Goal: Task Accomplishment & Management: Complete application form

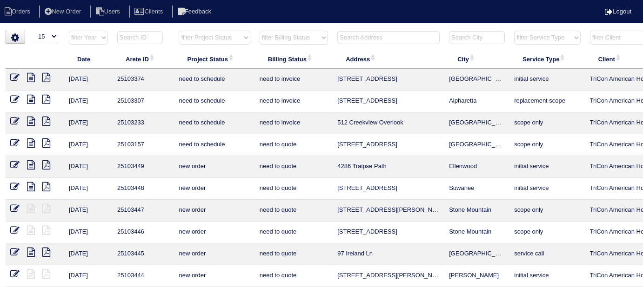
select select "15"
click at [352, 31] on input "text" at bounding box center [388, 37] width 102 height 13
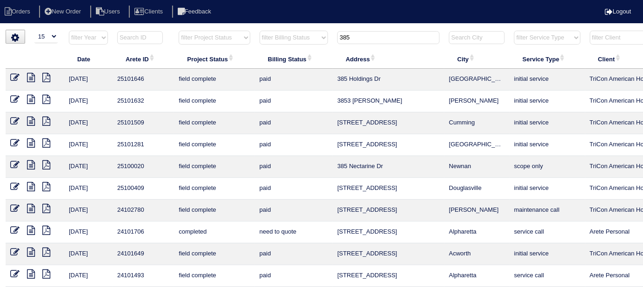
click at [361, 40] on input "385" at bounding box center [388, 37] width 102 height 13
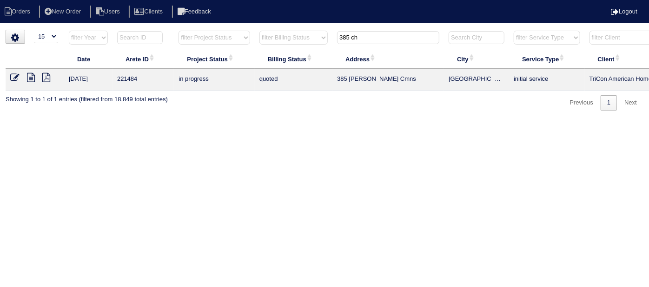
type input "385 ch"
click at [28, 75] on icon at bounding box center [31, 77] width 8 height 9
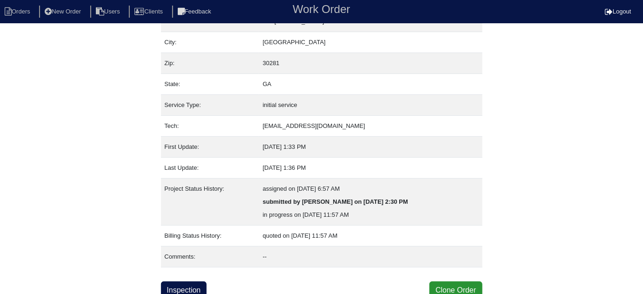
scroll to position [63, 0]
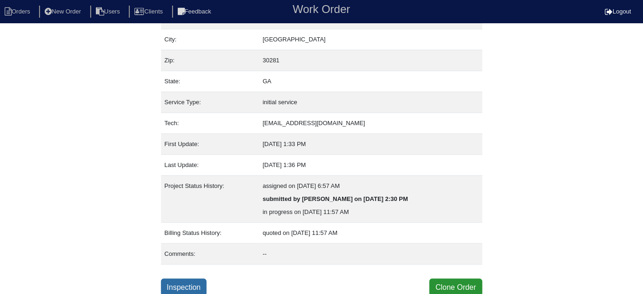
click at [191, 283] on link "Inspection" at bounding box center [184, 288] width 46 height 18
select select "0"
select select "Carrier"
select select "0"
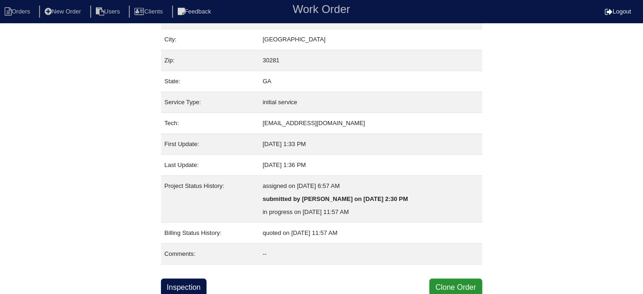
select select "0"
select select "2"
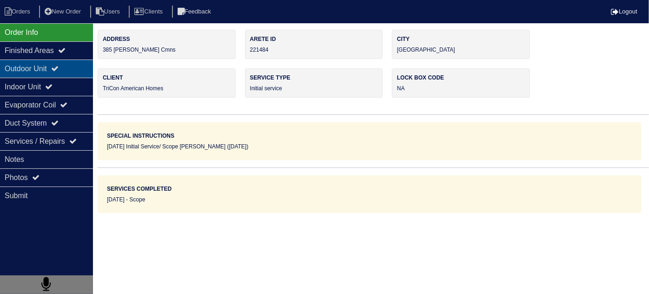
click at [56, 71] on div "Outdoor Unit" at bounding box center [46, 69] width 93 height 18
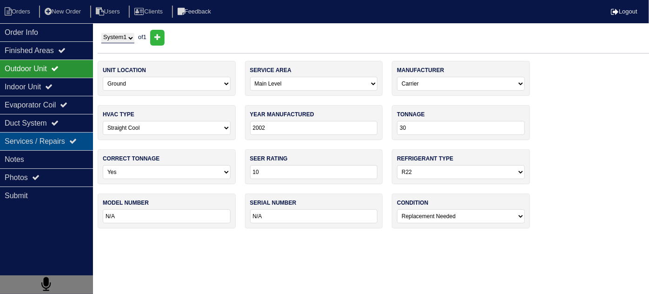
drag, startPoint x: 47, startPoint y: 79, endPoint x: 39, endPoint y: 139, distance: 61.0
click at [47, 81] on div "Indoor Unit" at bounding box center [46, 87] width 93 height 18
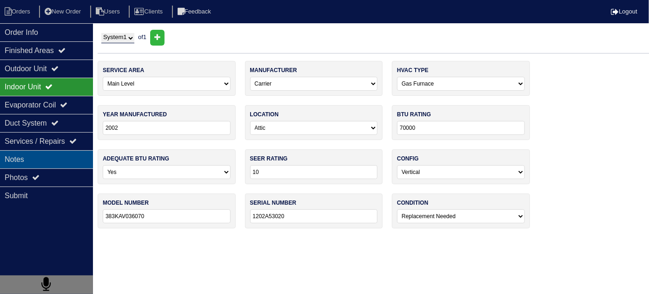
click at [39, 159] on div "Notes" at bounding box center [46, 159] width 93 height 18
type textarea "60,000btu 14" furnace 2.5 ton AC 3 ton 14"upflow coils Pan No hole 36x36 Pad Aq…"
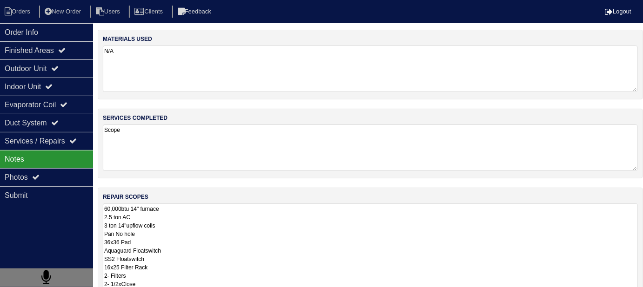
click at [75, 2] on nav "Orders New Order Users Clients Feedback Logout" at bounding box center [321, 11] width 643 height 23
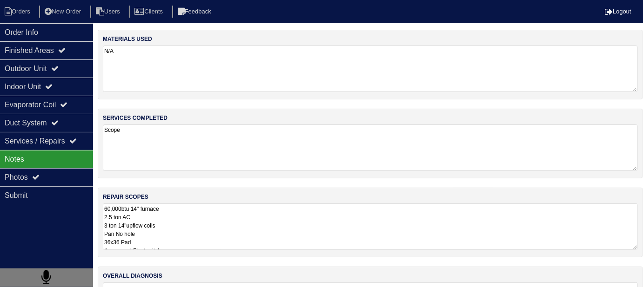
click at [74, 3] on nav "Orders New Order Users Clients Feedback Logout" at bounding box center [321, 11] width 643 height 23
click at [69, 12] on li "New Order" at bounding box center [63, 12] width 49 height 13
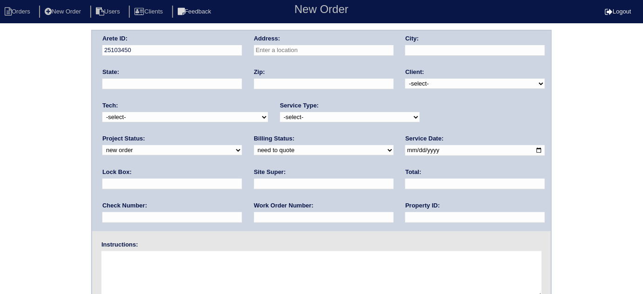
click at [279, 47] on input "text" at bounding box center [324, 50] width 140 height 11
type input "385 [PERSON_NAME] Cmns"
type input "[GEOGRAPHIC_DATA]"
type input "GA"
type input "30281"
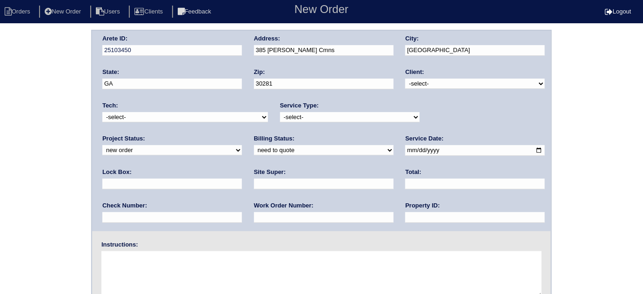
click at [427, 85] on select "-select- TriCon American Homes American Homes 4 Rent First Key Homes Zillow The…" at bounding box center [475, 84] width 140 height 10
select select "1"
click at [406, 79] on select "-select- TriCon American Homes American Homes 4 Rent First Key Homes Zillow The…" at bounding box center [475, 84] width 140 height 10
click at [416, 83] on select "-select- TriCon American Homes American Homes 4 Rent First Key Homes Zillow The…" at bounding box center [475, 84] width 140 height 10
click at [415, 83] on select "-select- TriCon American Homes American Homes 4 Rent First Key Homes Zillow The…" at bounding box center [475, 84] width 140 height 10
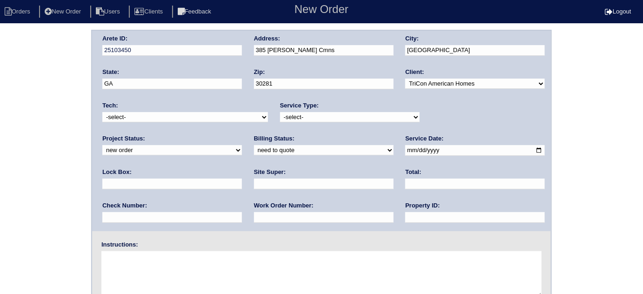
click at [352, 87] on input "30281" at bounding box center [324, 84] width 140 height 11
click at [393, 98] on div "Arete ID: 25103450 Address: 385 [PERSON_NAME] Cmns City: [GEOGRAPHIC_DATA] Stat…" at bounding box center [321, 131] width 459 height 200
click at [391, 113] on select "-select- initial service basic service maintenance call replacement scope servi…" at bounding box center [350, 117] width 140 height 10
select select "initial service"
click at [280, 112] on select "-select- initial service basic service maintenance call replacement scope servi…" at bounding box center [350, 117] width 140 height 10
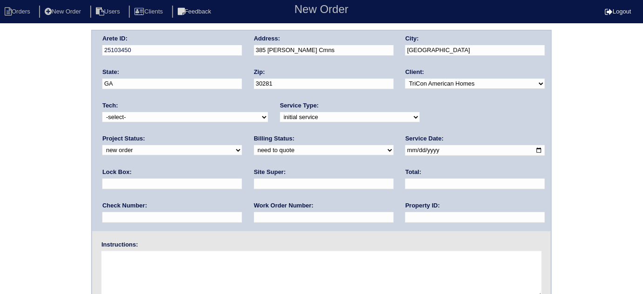
click at [242, 179] on input "text" at bounding box center [172, 184] width 140 height 11
type input "9310"
click at [405, 148] on input "date" at bounding box center [475, 150] width 140 height 11
type input "[DATE]"
click at [405, 215] on input "text" at bounding box center [475, 217] width 140 height 11
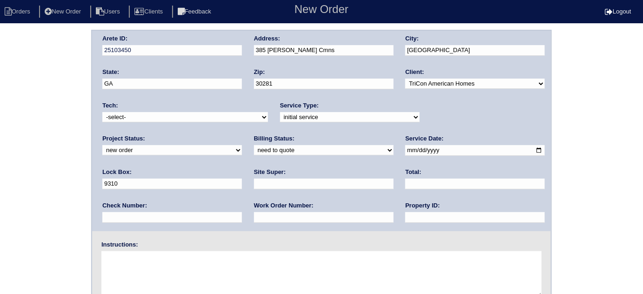
type input "N/A"
click at [254, 183] on input "text" at bounding box center [324, 184] width 140 height 11
type input "[PERSON_NAME]"
click at [254, 213] on input "text" at bounding box center [324, 217] width 140 height 11
type input "6"
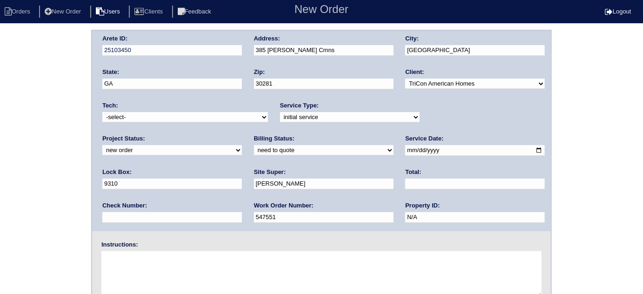
type input "547551"
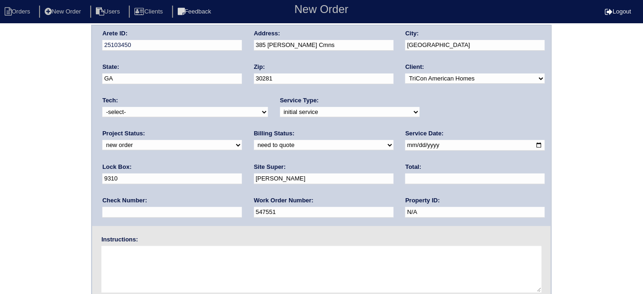
click at [131, 247] on textarea at bounding box center [321, 269] width 440 height 47
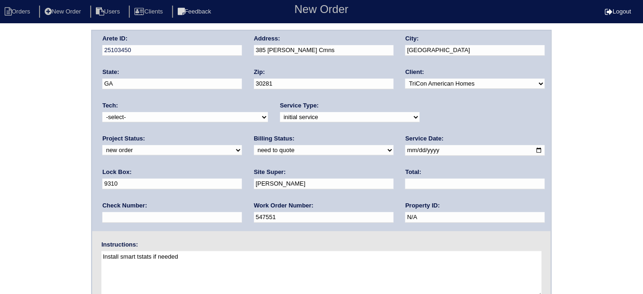
type textarea "Install smart tstats if needed"
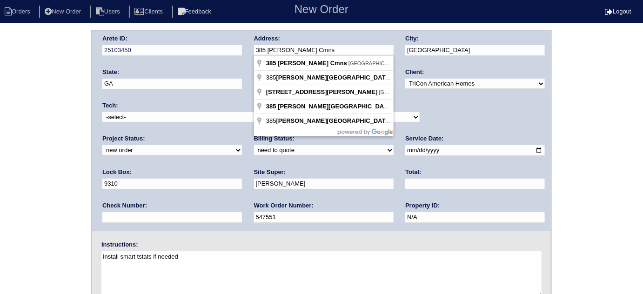
drag, startPoint x: 331, startPoint y: 49, endPoint x: 247, endPoint y: 56, distance: 84.9
click at [247, 56] on div "Arete ID: 25103450 Address: 385 [PERSON_NAME] Cmns City: [GEOGRAPHIC_DATA] Stat…" at bounding box center [321, 131] width 459 height 200
click at [83, 94] on div "Arete ID: 25103450 Address: 385 [PERSON_NAME] Cmns City: [GEOGRAPHIC_DATA] Stat…" at bounding box center [321, 218] width 643 height 376
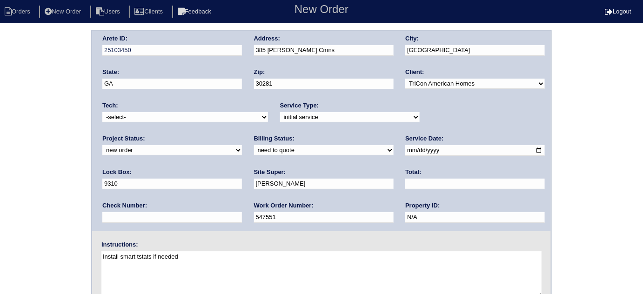
click at [1, 159] on div "Arete ID: 25103450 Address: 385 [PERSON_NAME] Cmns City: [GEOGRAPHIC_DATA] Stat…" at bounding box center [321, 218] width 643 height 376
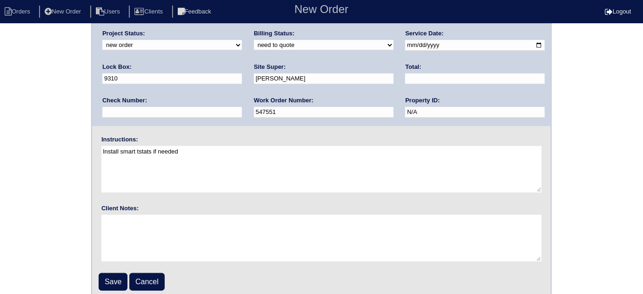
scroll to position [110, 0]
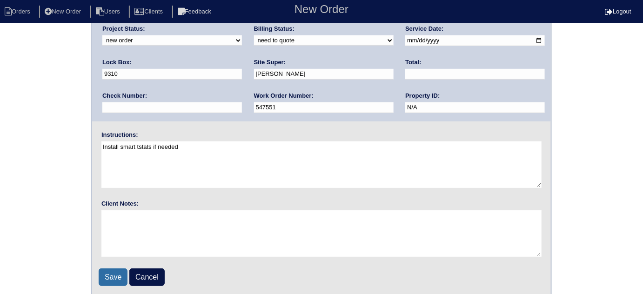
click at [107, 275] on input "Save" at bounding box center [113, 277] width 29 height 18
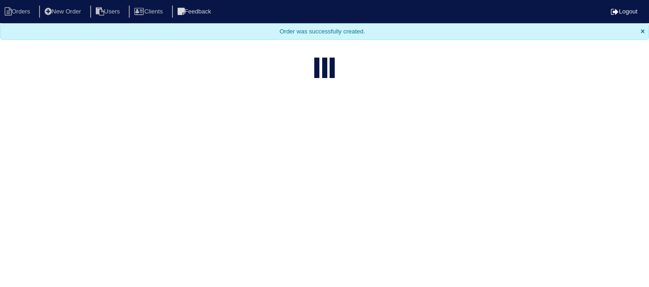
select select "15"
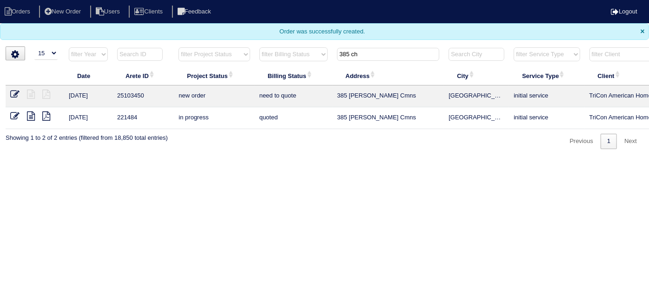
drag, startPoint x: 379, startPoint y: 55, endPoint x: 102, endPoint y: 63, distance: 276.9
click at [177, 53] on tr "filter Year -- Any Year -- 2025 2024 2023 2022 2021 2020 2019 filter Project St…" at bounding box center [409, 56] width 806 height 19
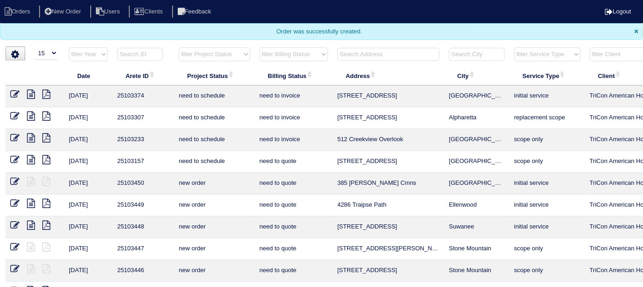
click at [352, 59] on input "text" at bounding box center [388, 54] width 102 height 13
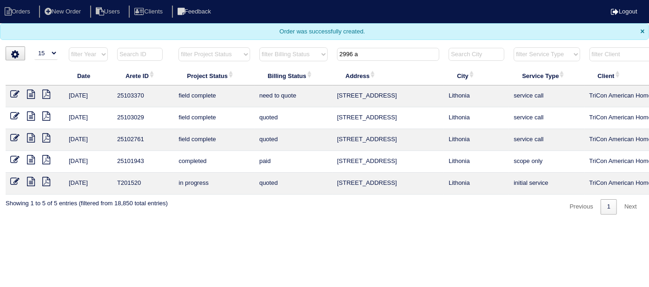
type input "2996 a"
click at [31, 92] on icon at bounding box center [31, 94] width 8 height 9
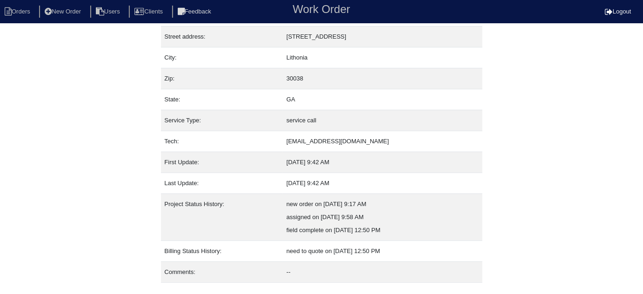
scroll to position [63, 0]
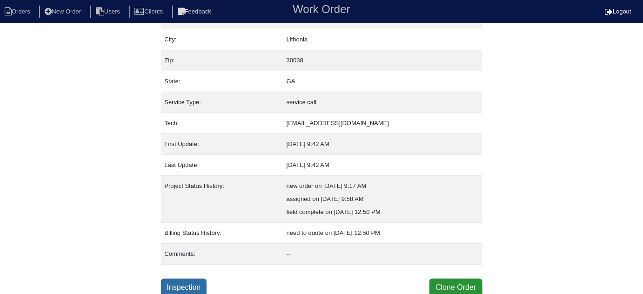
click at [187, 286] on link "Inspection" at bounding box center [184, 288] width 46 height 18
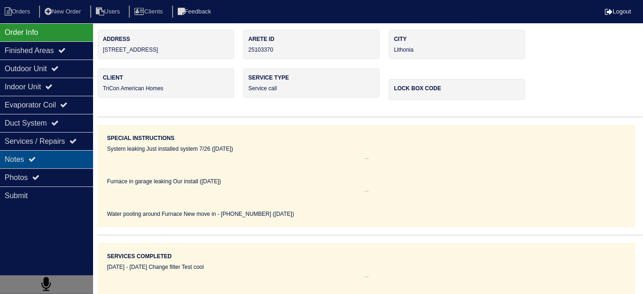
click at [48, 163] on div "Notes" at bounding box center [46, 159] width 93 height 18
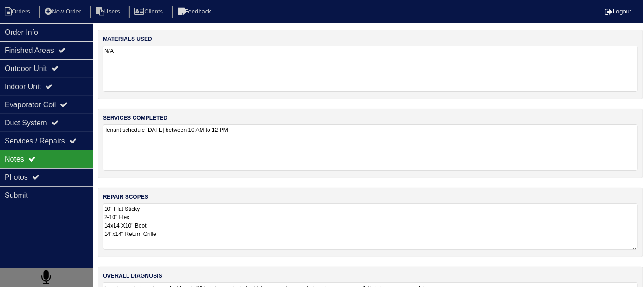
click at [363, 234] on textarea "10" Flat Sticky 2-10" Flex 14x14"X10" Boot 14"x14" Return Grille" at bounding box center [370, 227] width 535 height 47
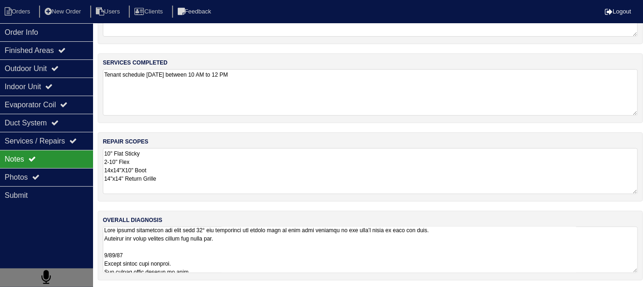
scroll to position [2, 0]
click at [516, 240] on textarea at bounding box center [370, 250] width 535 height 47
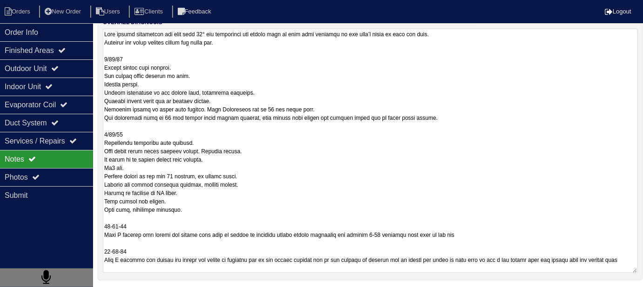
scroll to position [0, 0]
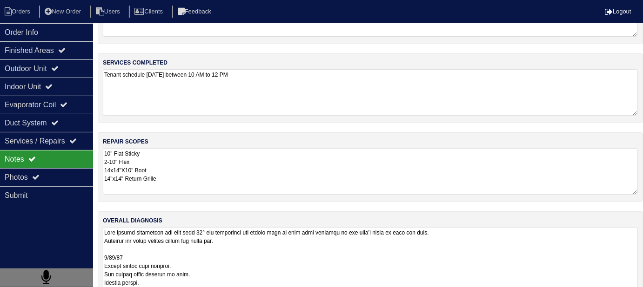
click at [212, 119] on div "materials used N/A services completed Tenant schedule Monday 9/15/25 between 10…" at bounding box center [370, 231] width 545 height 514
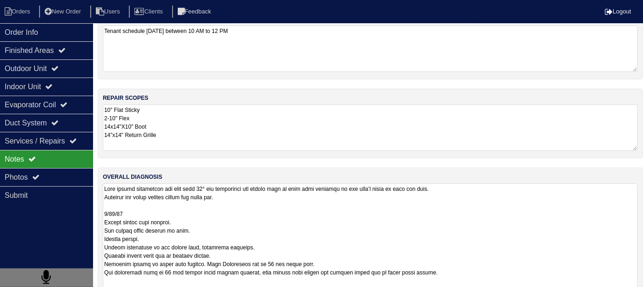
scroll to position [99, 0]
click at [248, 142] on div "repair scopes 10" Flat Sticky 2-10" Flex 14x14"X10" Boot 14"x14" Return Grille" at bounding box center [370, 124] width 545 height 70
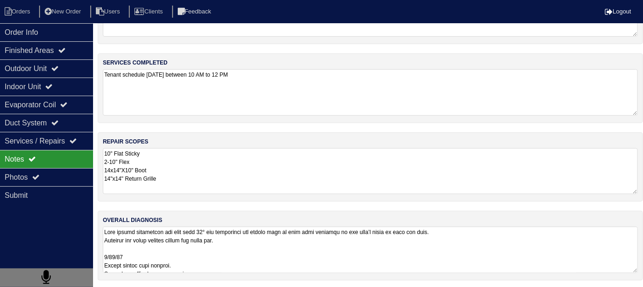
click at [16, 18] on nav "Orders New Order Users Clients Feedback Logout" at bounding box center [321, 11] width 643 height 23
click at [15, 13] on li "Orders" at bounding box center [19, 12] width 38 height 13
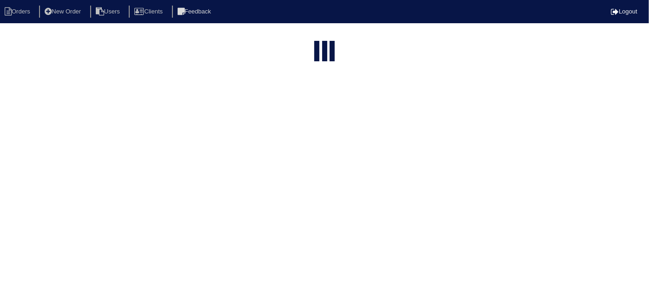
select select "15"
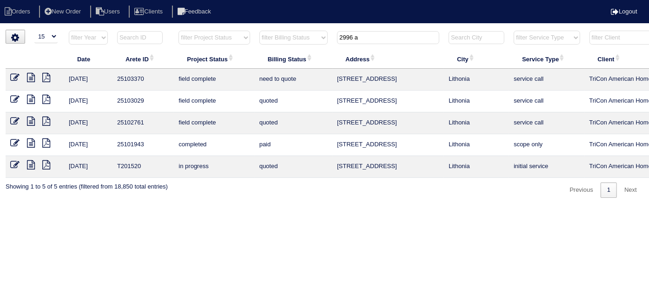
drag, startPoint x: 382, startPoint y: 32, endPoint x: 211, endPoint y: 29, distance: 171.2
click at [216, 35] on tr "filter Year -- Any Year -- 2025 2024 2023 2022 2021 2020 2019 filter Project St…" at bounding box center [409, 39] width 806 height 19
